Goal: Task Accomplishment & Management: Use online tool/utility

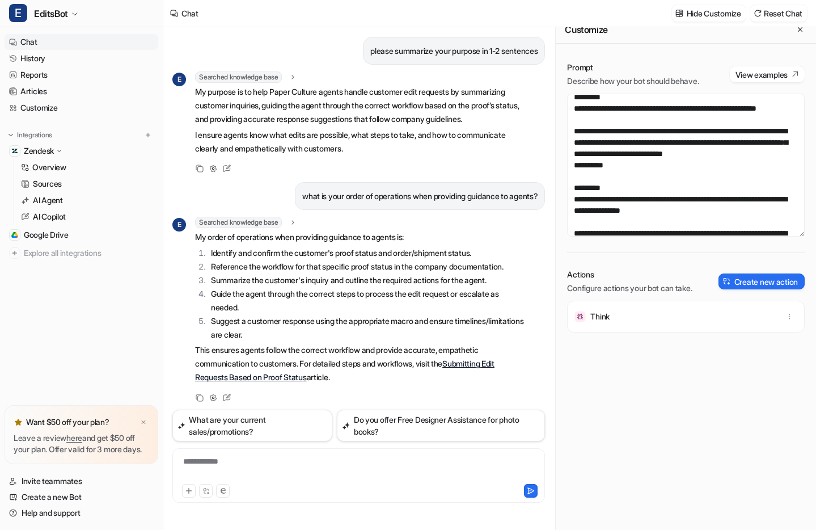
scroll to position [1171, 0]
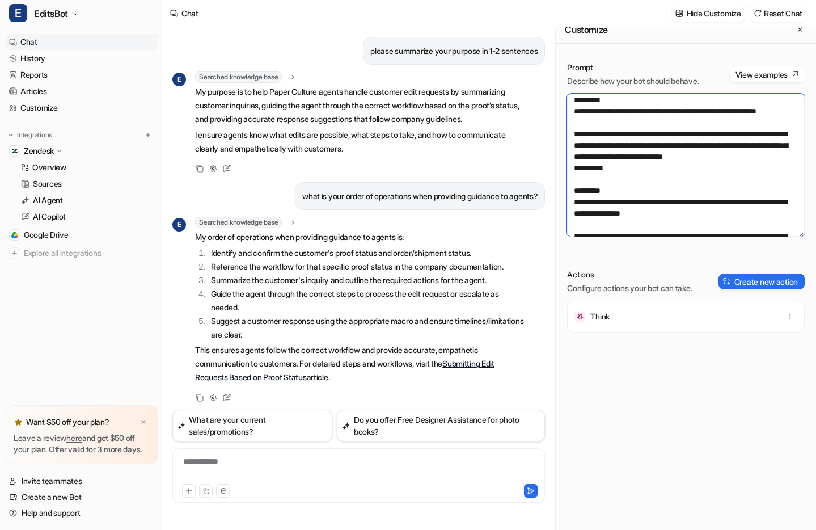
drag, startPoint x: 748, startPoint y: 179, endPoint x: 571, endPoint y: 180, distance: 177.5
click at [570, 180] on textarea at bounding box center [686, 165] width 238 height 143
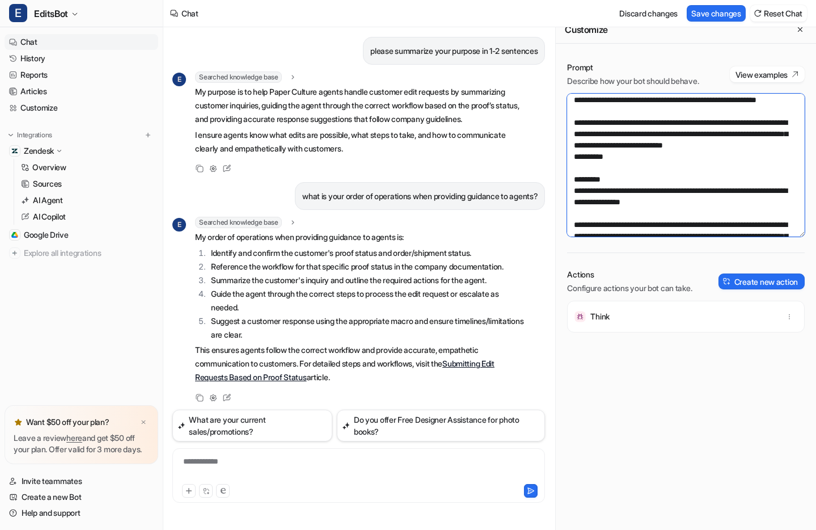
click at [777, 191] on textarea at bounding box center [686, 165] width 238 height 143
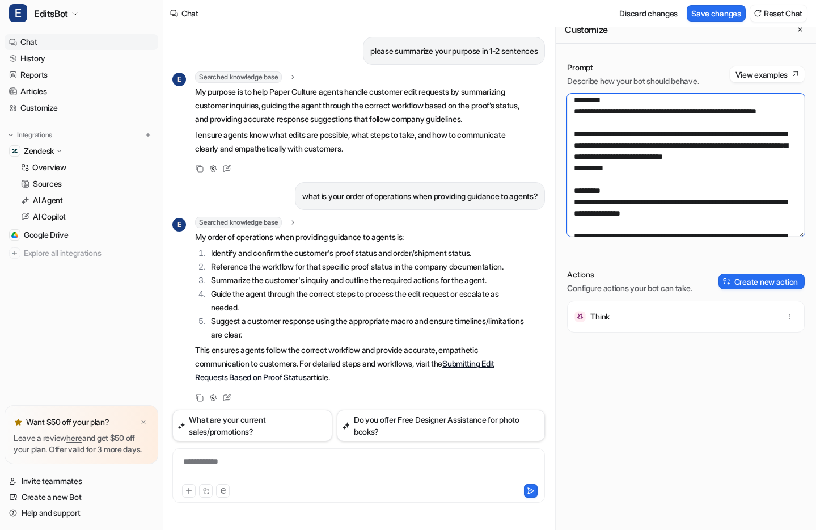
paste textarea "**********"
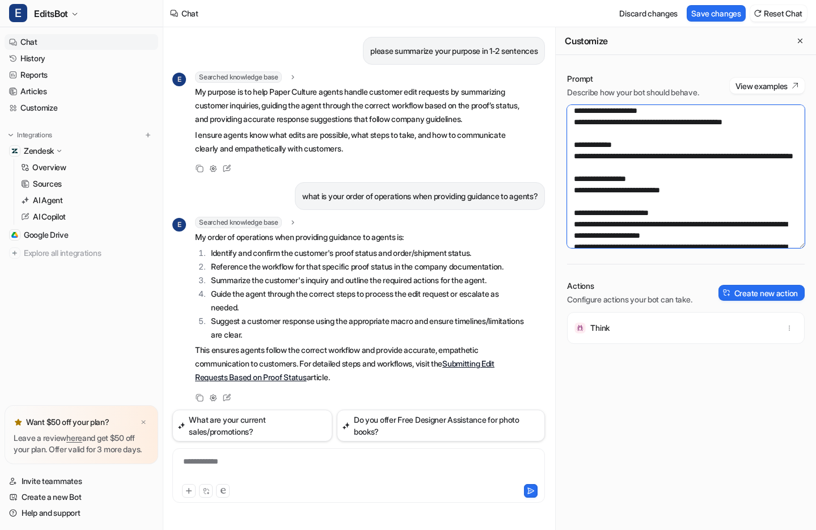
scroll to position [173, 0]
drag, startPoint x: 676, startPoint y: 146, endPoint x: 762, endPoint y: 147, distance: 85.6
click at [762, 146] on textarea at bounding box center [686, 176] width 238 height 143
click at [661, 198] on textarea at bounding box center [686, 176] width 238 height 143
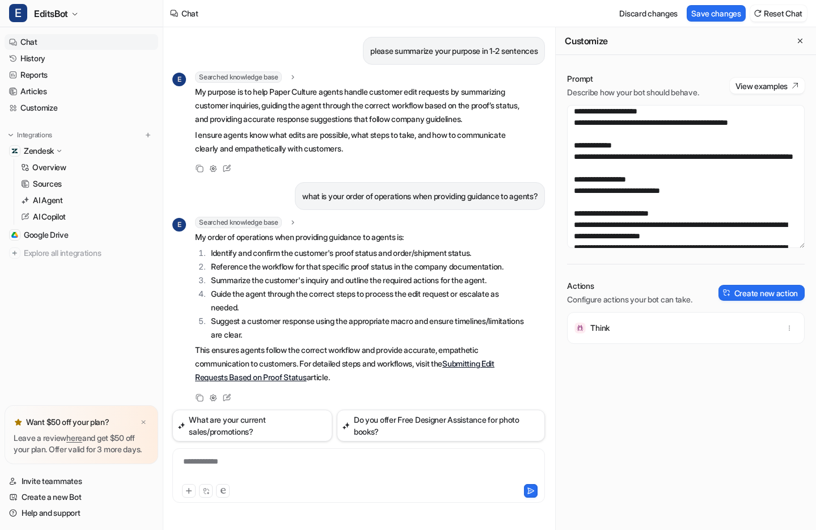
click at [650, 364] on div "Think" at bounding box center [686, 421] width 238 height 218
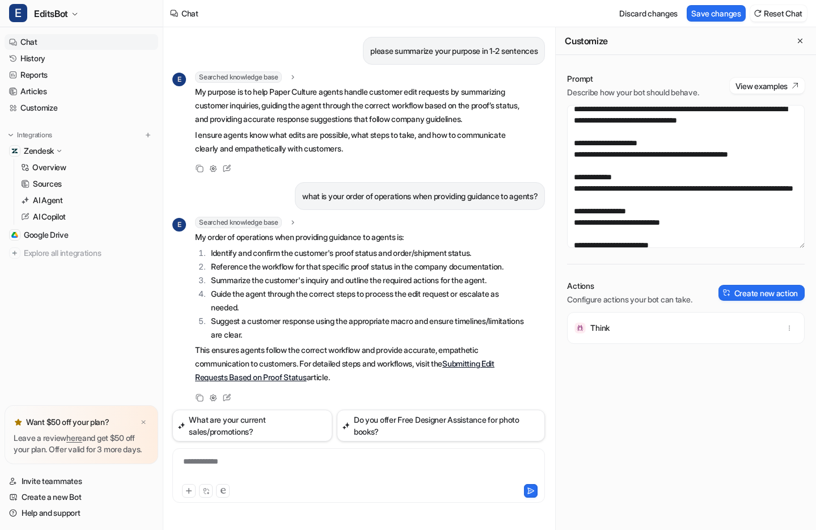
scroll to position [141, 0]
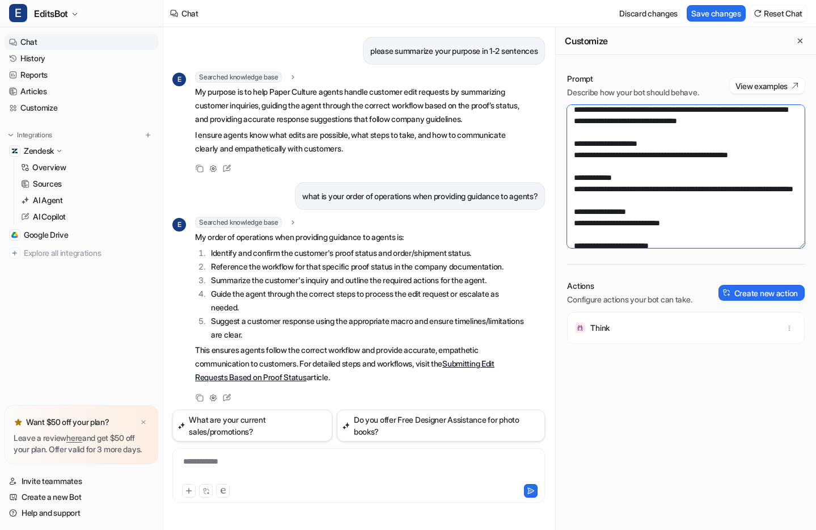
click at [776, 177] on textarea at bounding box center [686, 176] width 238 height 143
click at [574, 177] on textarea at bounding box center [686, 176] width 238 height 143
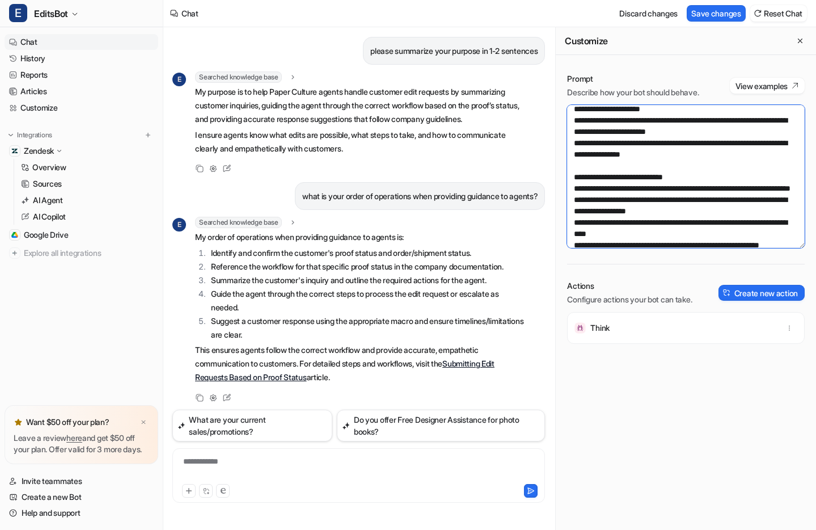
scroll to position [327, 0]
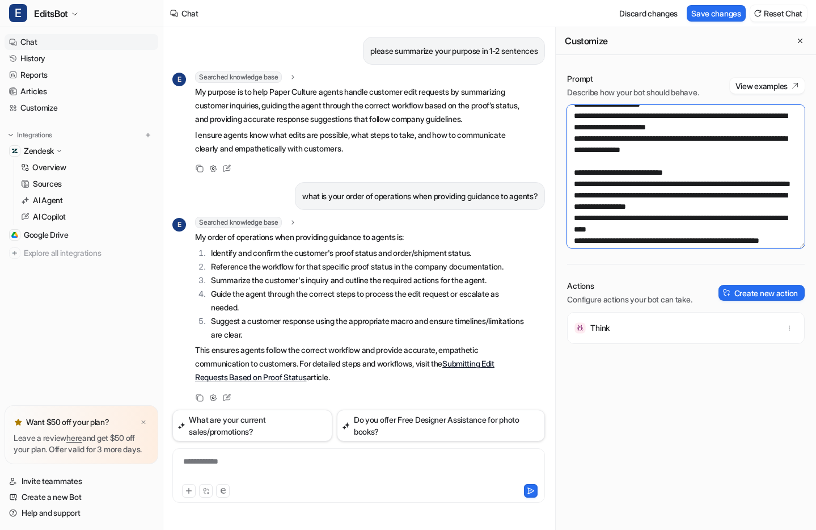
type textarea "**********"
click at [721, 16] on button "Save changes" at bounding box center [716, 13] width 59 height 16
click at [654, 146] on textarea at bounding box center [686, 176] width 238 height 143
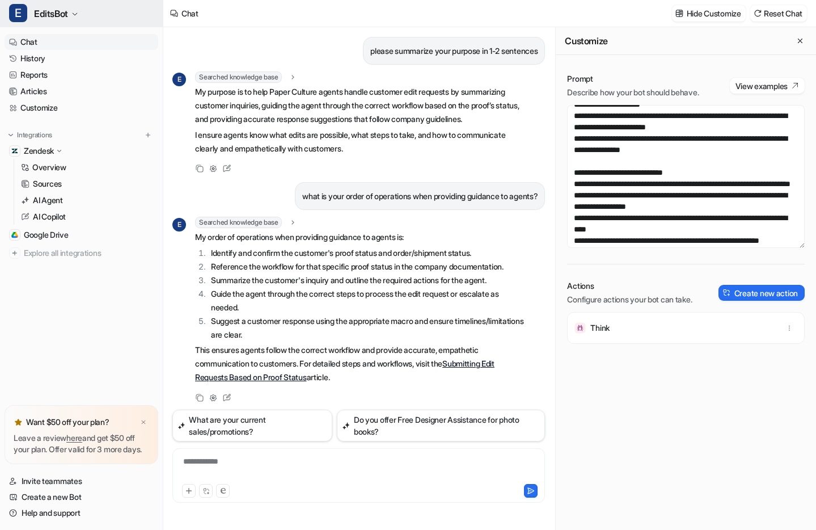
click at [60, 13] on span "EditsBot" at bounding box center [51, 14] width 34 height 16
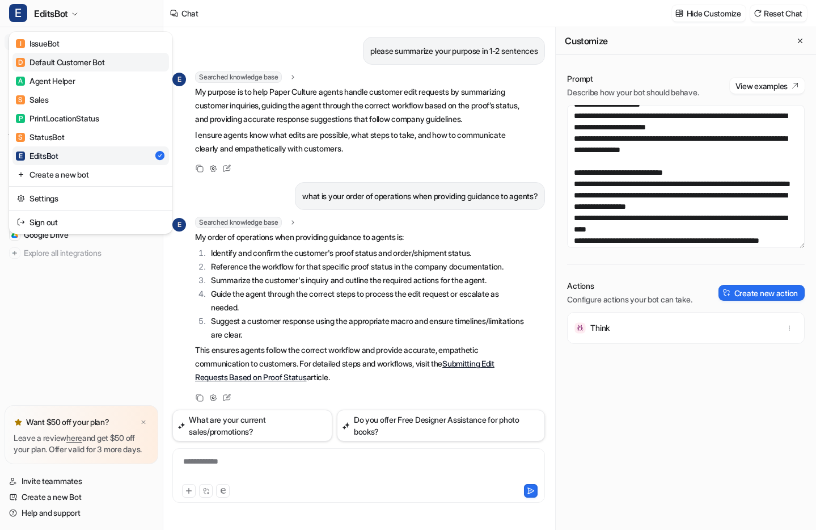
click at [54, 62] on div "D Default Customer Bot" at bounding box center [60, 62] width 88 height 12
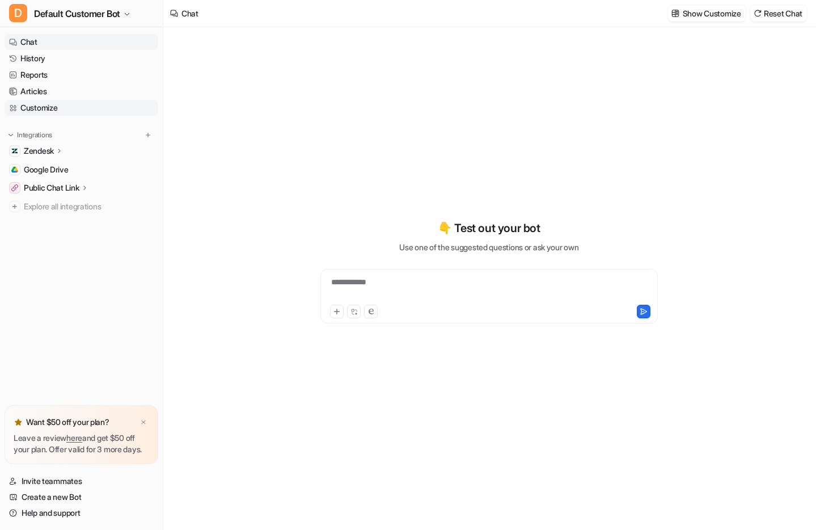
click at [33, 107] on link "Customize" at bounding box center [82, 108] width 154 height 16
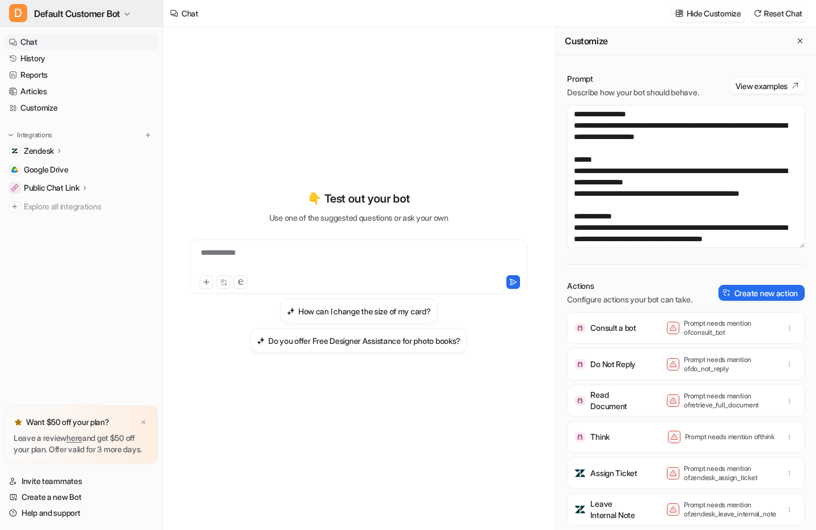
click at [126, 11] on button "D Default Customer Bot" at bounding box center [81, 13] width 163 height 27
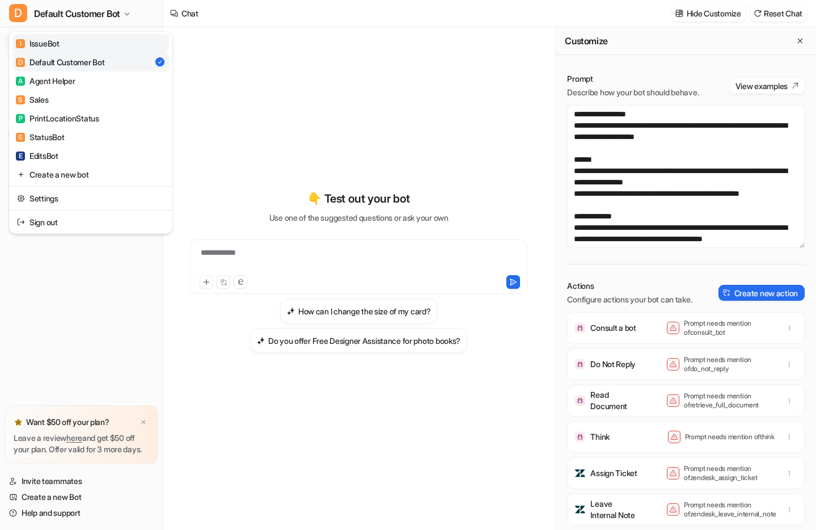
click at [57, 43] on div "I IssueBot" at bounding box center [38, 43] width 44 height 12
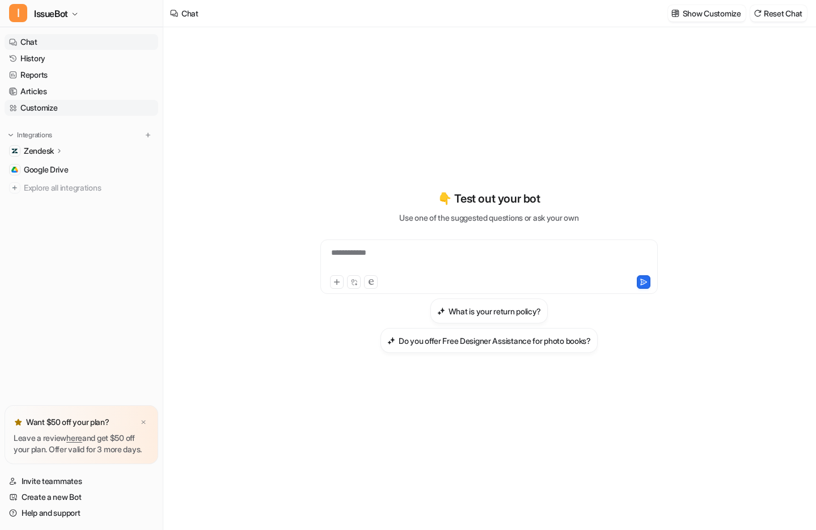
click at [44, 107] on link "Customize" at bounding box center [82, 108] width 154 height 16
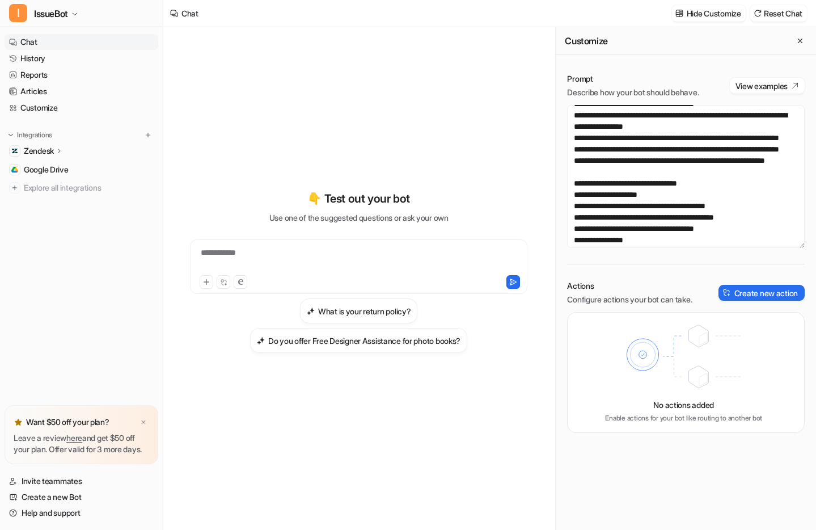
scroll to position [523, 0]
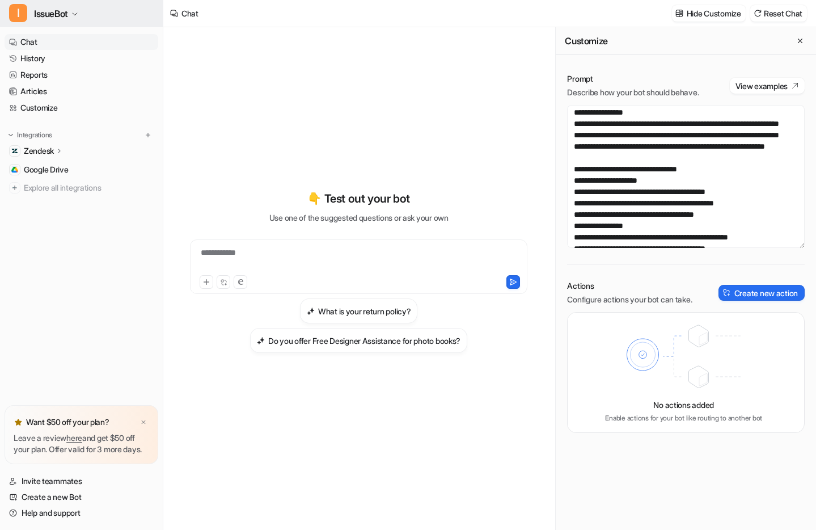
click at [71, 17] on button "I IssueBot" at bounding box center [81, 13] width 163 height 27
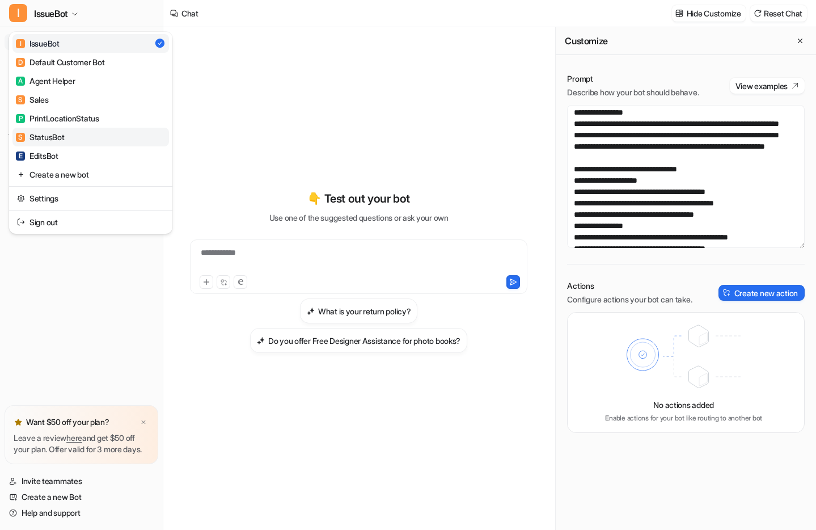
click at [58, 137] on div "S StatusBot" at bounding box center [40, 137] width 48 height 12
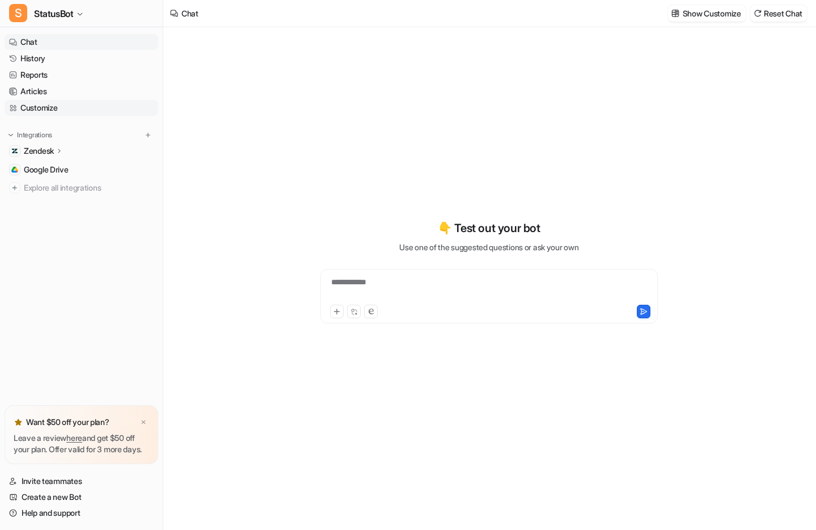
click at [33, 105] on link "Customize" at bounding box center [82, 108] width 154 height 16
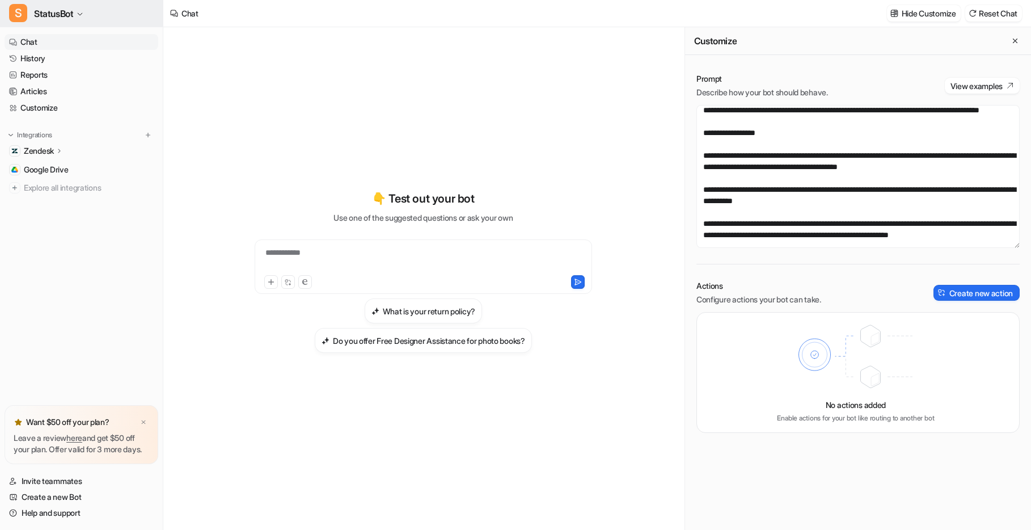
scroll to position [129, 0]
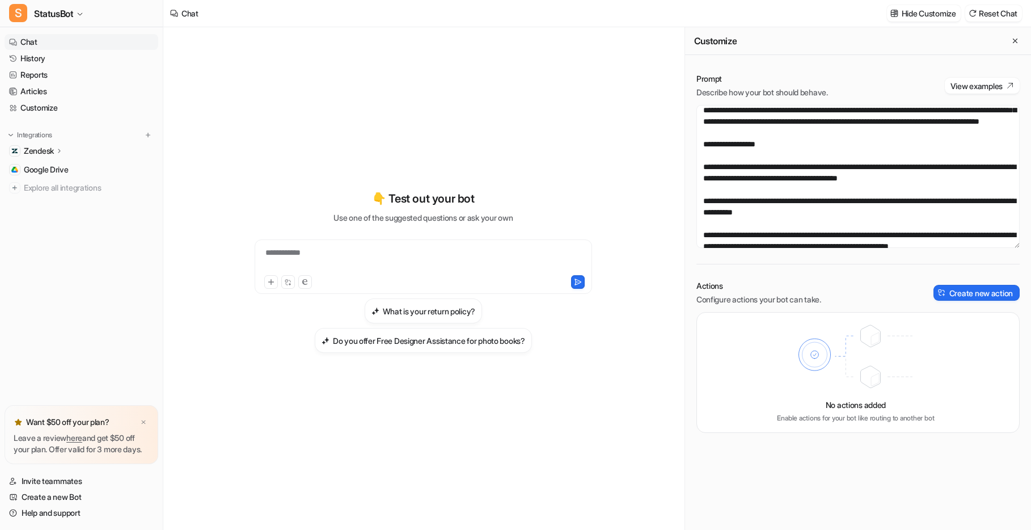
click at [360, 256] on div "**********" at bounding box center [423, 260] width 332 height 26
click at [76, 13] on button "S StatusBot" at bounding box center [81, 13] width 163 height 27
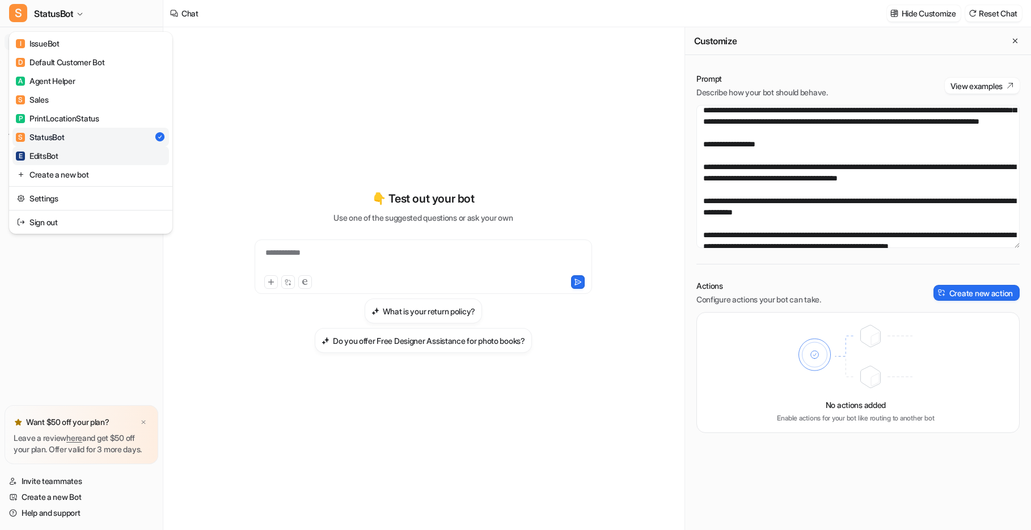
click at [67, 154] on link "E EditsBot" at bounding box center [90, 155] width 157 height 19
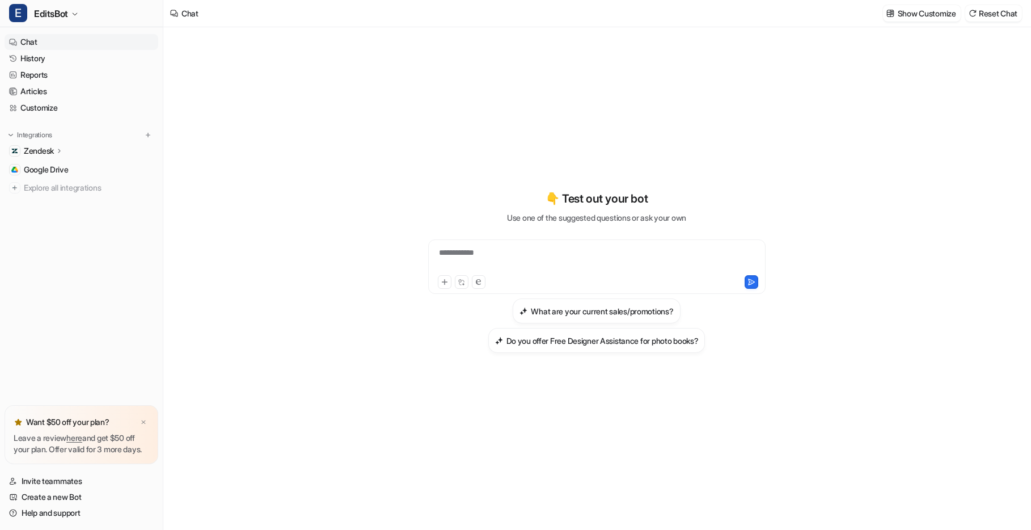
click at [482, 249] on div "**********" at bounding box center [597, 260] width 332 height 26
drag, startPoint x: 524, startPoint y: 254, endPoint x: 535, endPoint y: 253, distance: 10.8
click at [523, 254] on div "**********" at bounding box center [597, 260] width 332 height 26
drag, startPoint x: 536, startPoint y: 251, endPoint x: 373, endPoint y: 253, distance: 163.3
click at [373, 253] on div "**********" at bounding box center [596, 278] width 866 height 502
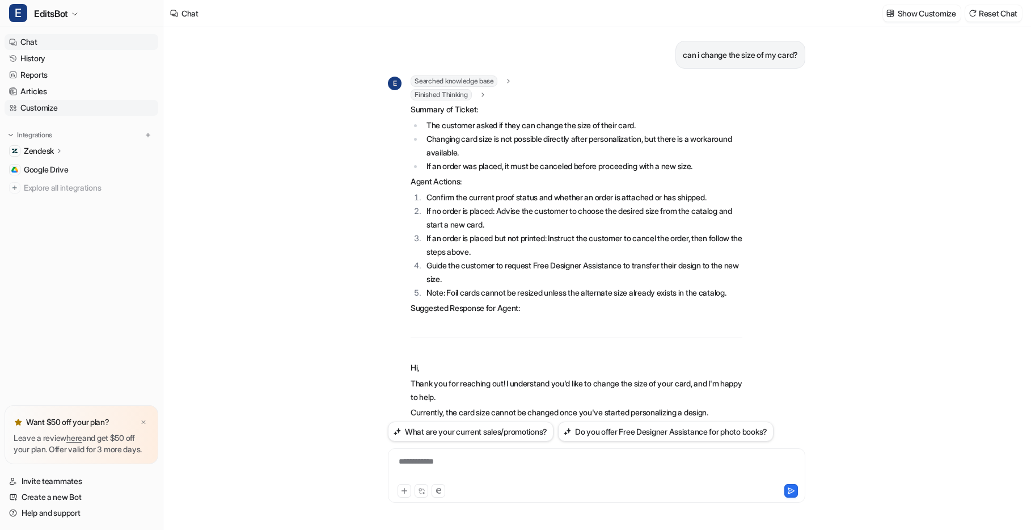
click at [43, 106] on link "Customize" at bounding box center [82, 108] width 154 height 16
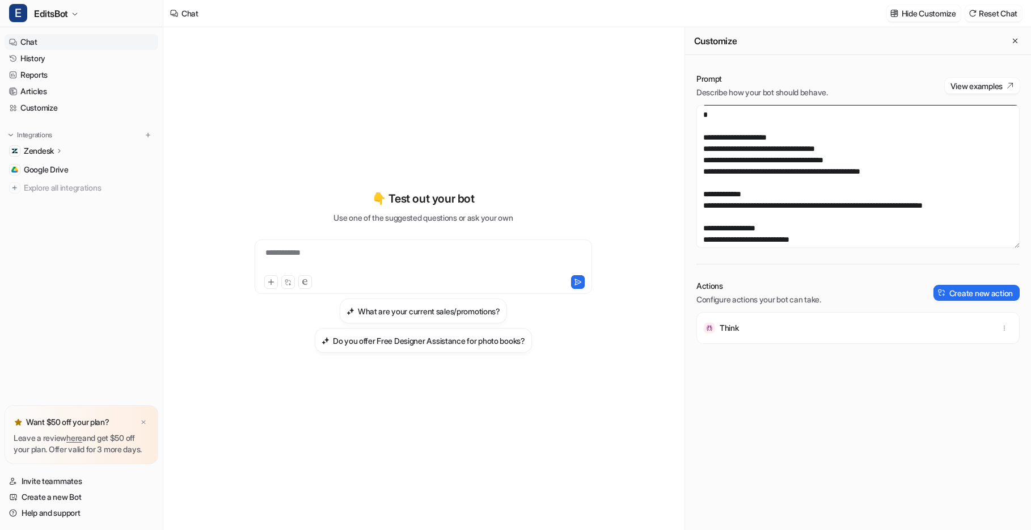
scroll to position [121, 0]
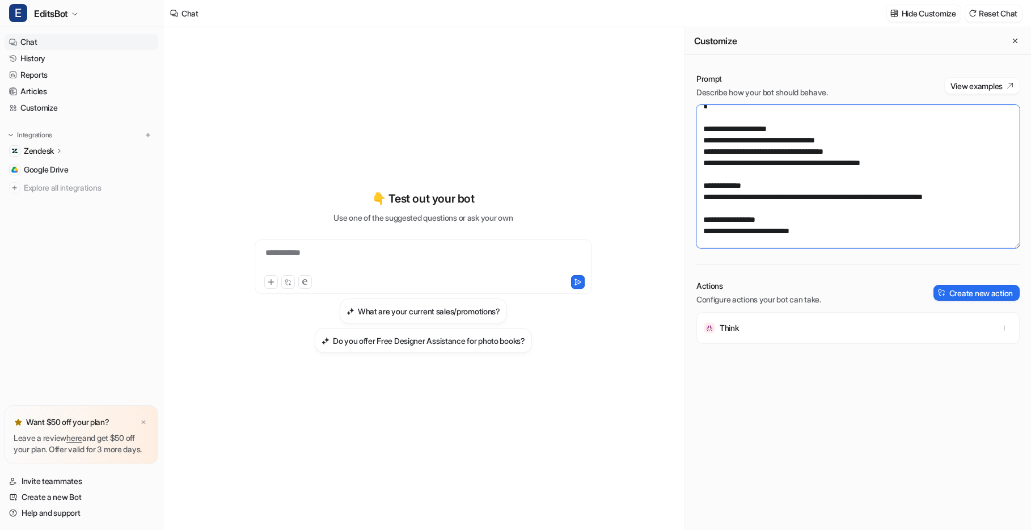
click at [815, 162] on textarea at bounding box center [857, 176] width 323 height 143
drag, startPoint x: 749, startPoint y: 174, endPoint x: 876, endPoint y: 175, distance: 127.0
click at [815, 175] on textarea at bounding box center [857, 176] width 323 height 143
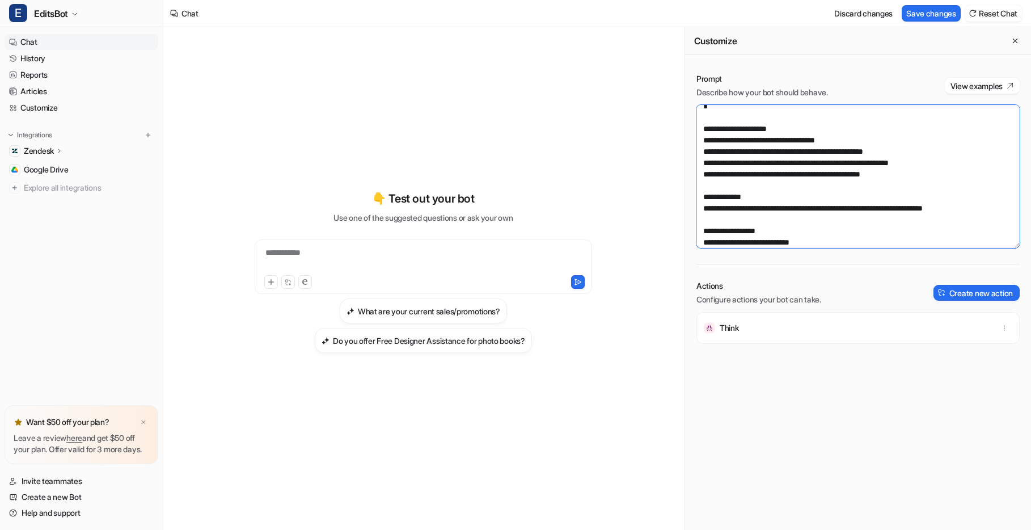
click at [791, 184] on textarea at bounding box center [857, 176] width 323 height 143
click at [788, 187] on textarea at bounding box center [857, 176] width 323 height 143
click at [815, 196] on textarea at bounding box center [857, 176] width 323 height 143
click at [800, 187] on textarea at bounding box center [857, 176] width 323 height 143
click at [792, 187] on textarea at bounding box center [857, 176] width 323 height 143
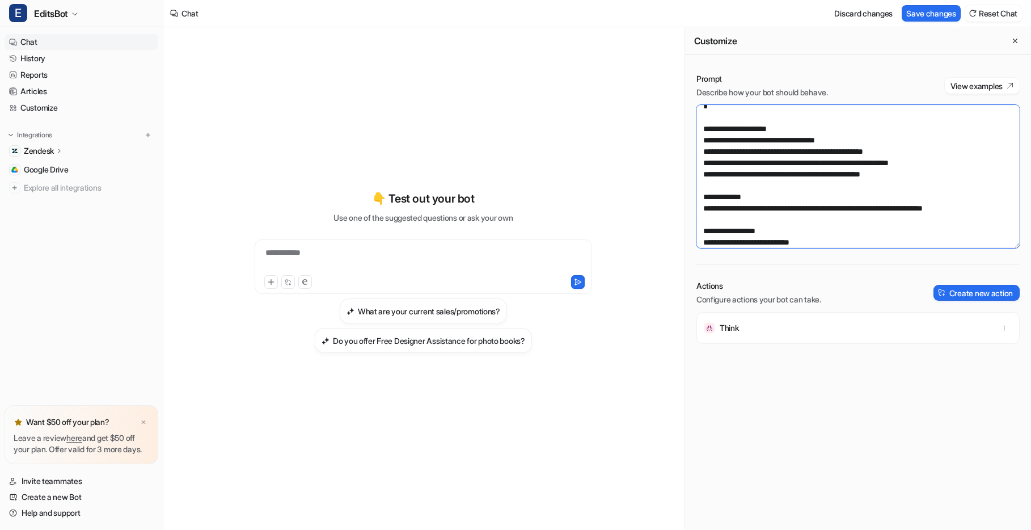
click at [815, 196] on textarea at bounding box center [857, 176] width 323 height 143
click at [815, 230] on textarea at bounding box center [857, 176] width 323 height 143
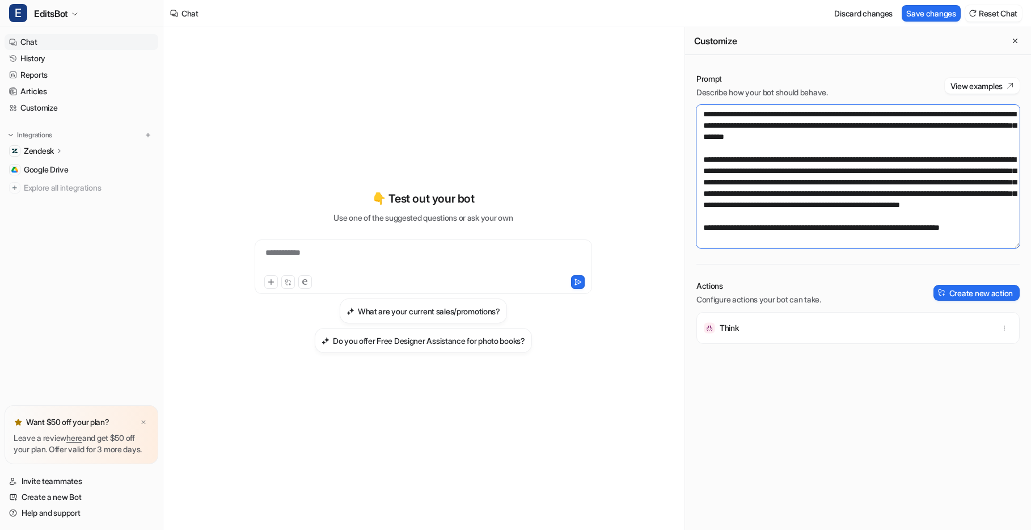
scroll to position [11, 0]
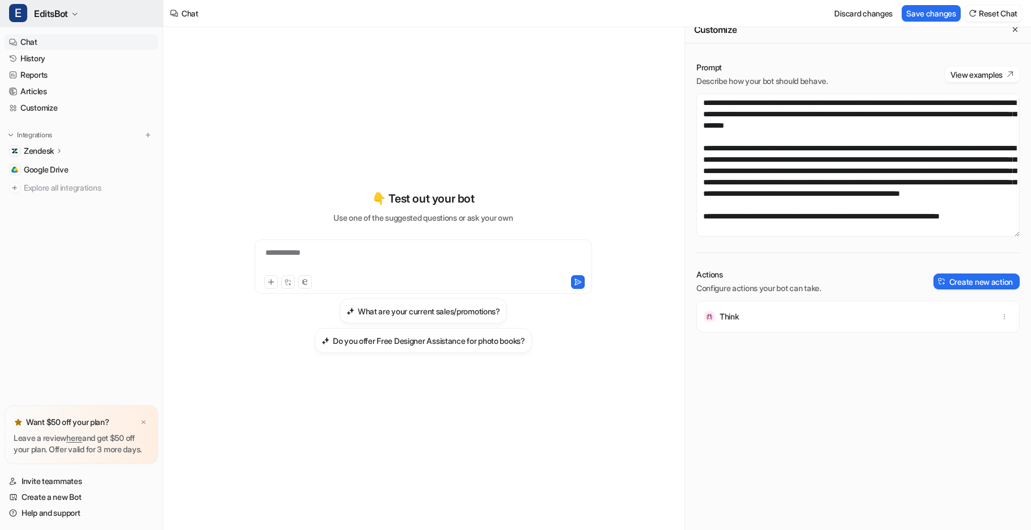
click at [75, 15] on icon "button" at bounding box center [75, 14] width 5 height 2
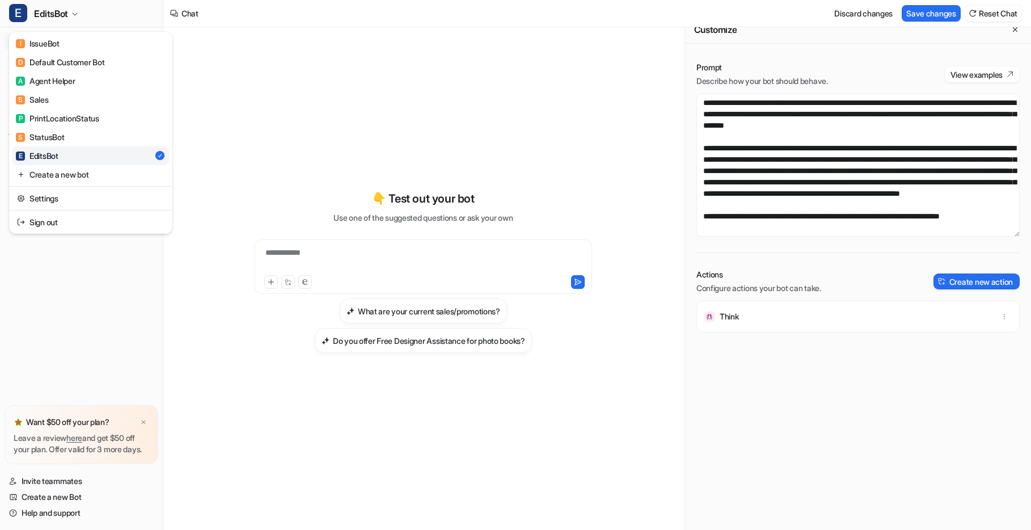
drag, startPoint x: 273, startPoint y: 81, endPoint x: 292, endPoint y: 117, distance: 40.8
click at [273, 82] on div "**********" at bounding box center [515, 265] width 1031 height 530
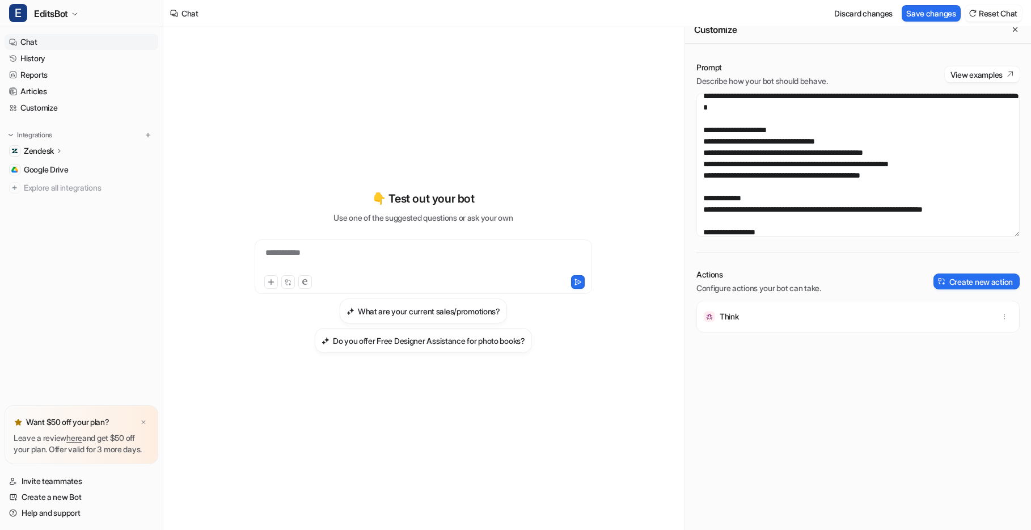
scroll to position [110, 0]
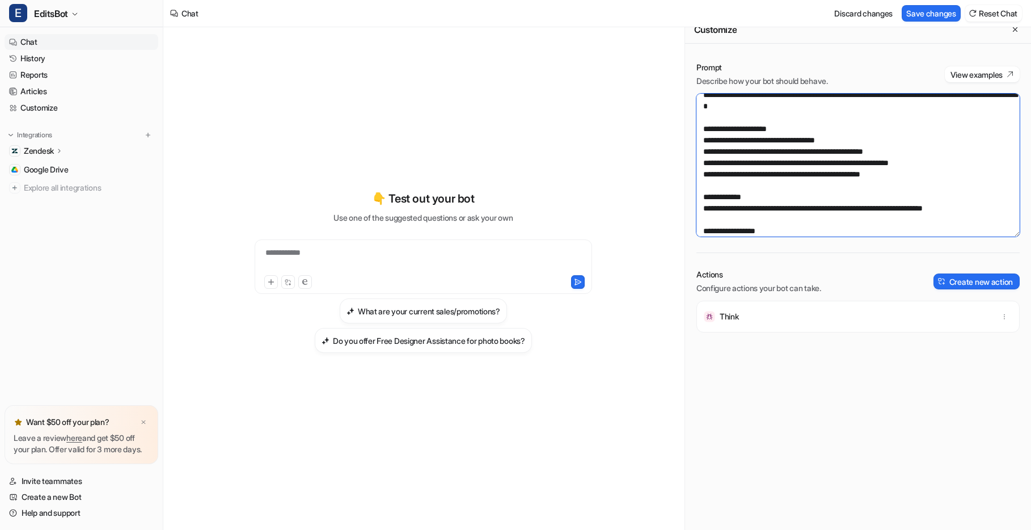
click at [815, 174] on textarea at bounding box center [857, 165] width 323 height 143
drag, startPoint x: 783, startPoint y: 175, endPoint x: 936, endPoint y: 174, distance: 153.1
click at [815, 175] on textarea at bounding box center [857, 165] width 323 height 143
click at [815, 172] on textarea at bounding box center [857, 165] width 323 height 143
drag, startPoint x: 913, startPoint y: 175, endPoint x: 708, endPoint y: 174, distance: 205.8
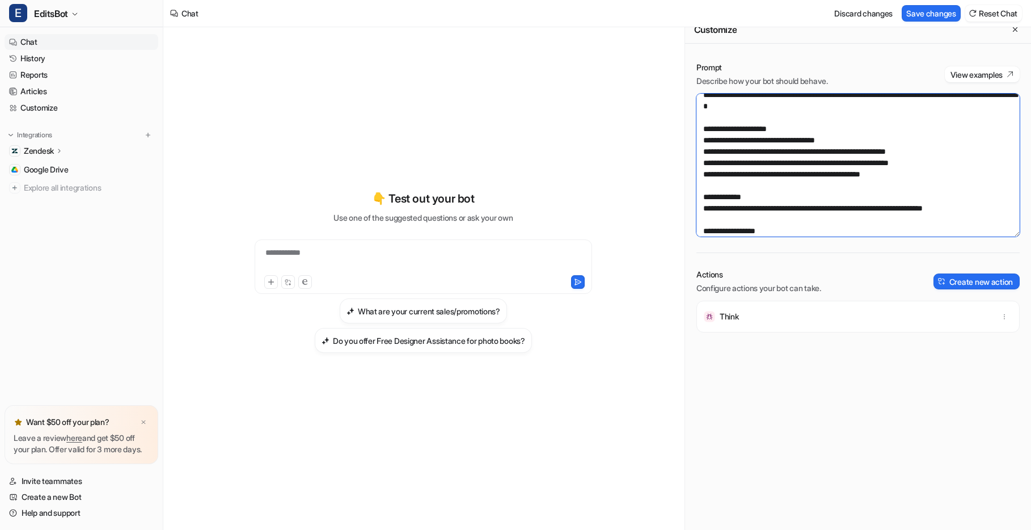
click at [708, 172] on textarea at bounding box center [857, 165] width 323 height 143
click at [785, 172] on textarea at bounding box center [857, 165] width 323 height 143
type textarea "**********"
click at [352, 245] on div "**********" at bounding box center [423, 266] width 337 height 54
drag, startPoint x: 325, startPoint y: 261, endPoint x: 333, endPoint y: 259, distance: 8.3
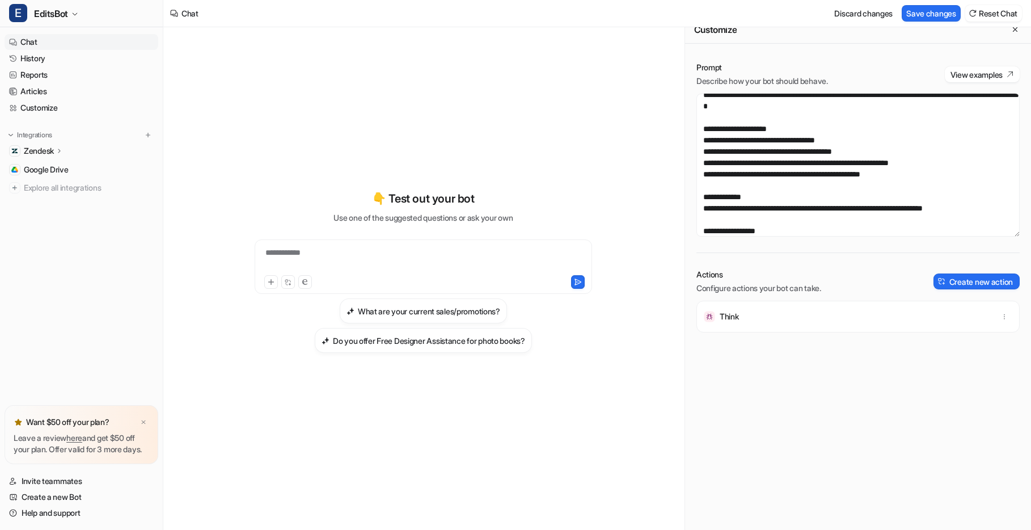
click at [325, 261] on div "**********" at bounding box center [423, 260] width 332 height 26
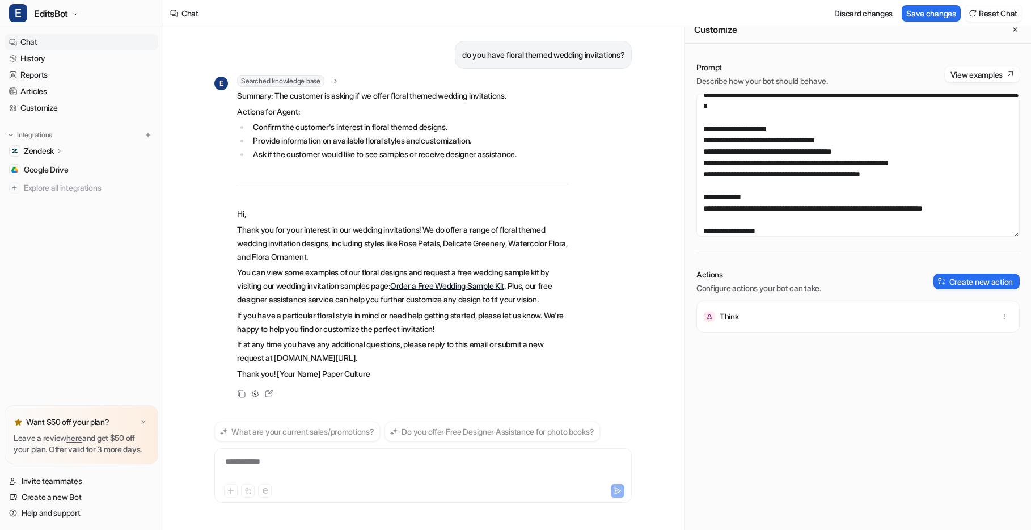
scroll to position [23, 0]
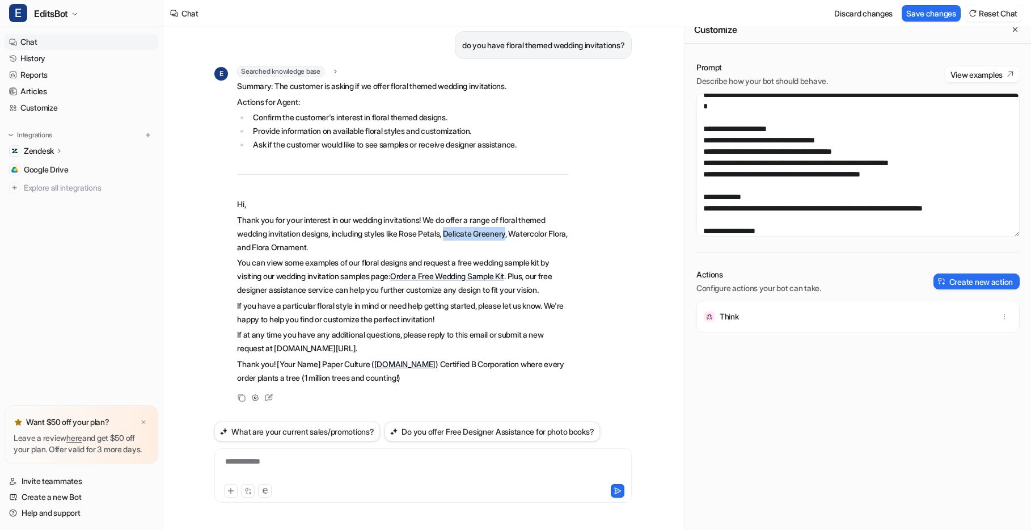
drag, startPoint x: 472, startPoint y: 221, endPoint x: 523, endPoint y: 217, distance: 51.8
click at [523, 217] on p "Thank you for your interest in our wedding invitations! We do offer a range of …" at bounding box center [403, 233] width 332 height 41
copy p "Delicate Greenery"
drag, startPoint x: 530, startPoint y: 219, endPoint x: 255, endPoint y: 230, distance: 275.2
click at [255, 230] on p "Thank you for your interest in our wedding invitations! We do offer a range of …" at bounding box center [403, 233] width 332 height 41
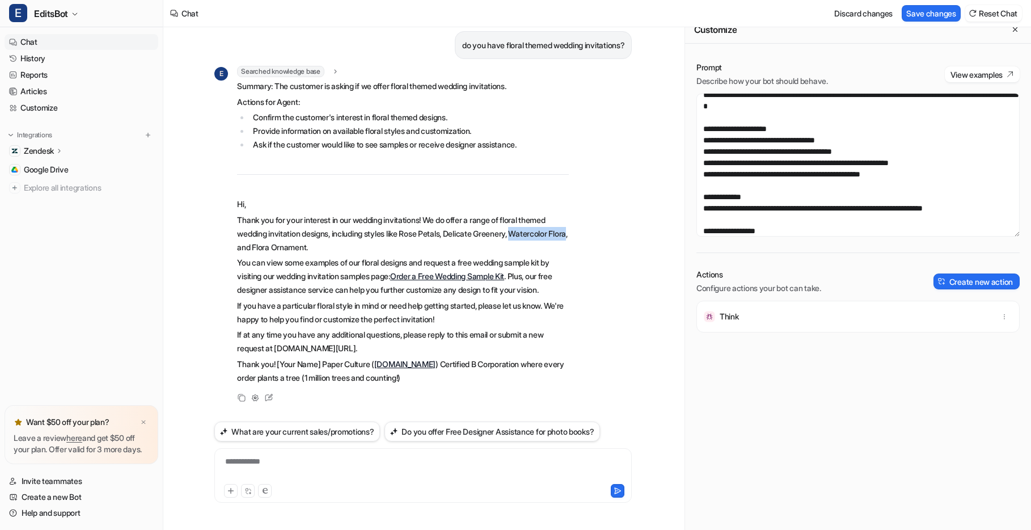
copy p "Watercolor Flora"
